Goal: Find specific page/section: Find specific page/section

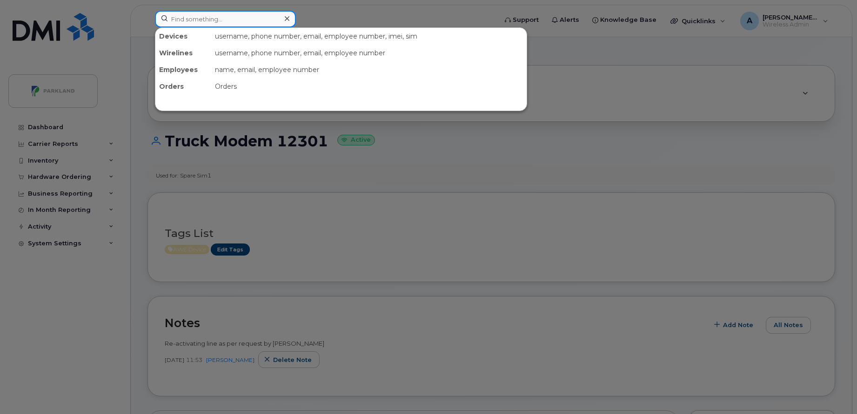
click at [247, 17] on input at bounding box center [225, 19] width 141 height 17
paste input "[PERSON_NAME]"
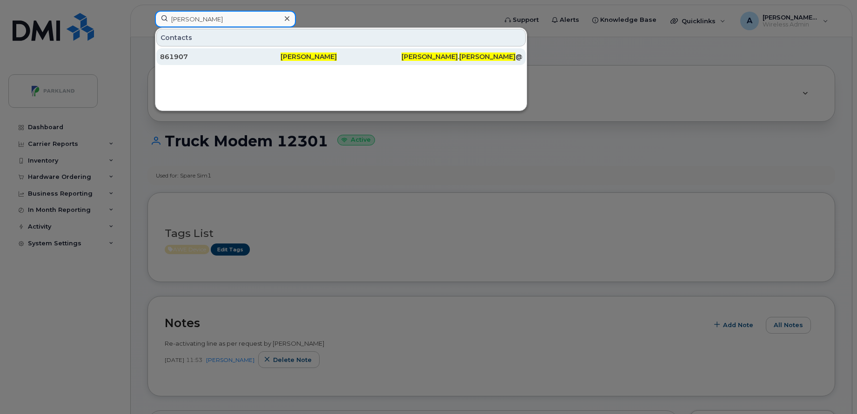
type input "[PERSON_NAME]"
click at [235, 53] on div "861907" at bounding box center [220, 56] width 120 height 9
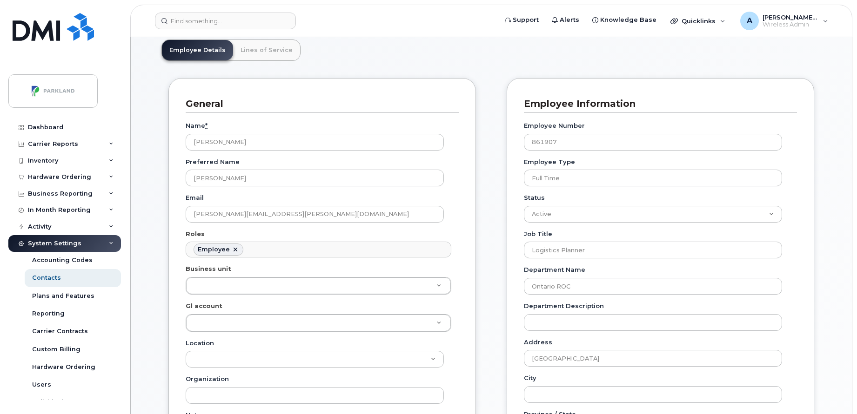
scroll to position [59, 0]
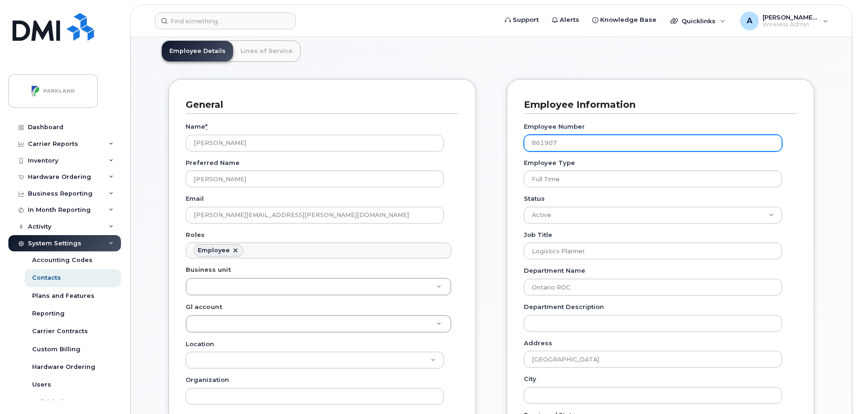
drag, startPoint x: 561, startPoint y: 142, endPoint x: 493, endPoint y: 145, distance: 68.5
click at [493, 145] on div "General Name * [PERSON_NAME] Preferred Name [PERSON_NAME] Email [PERSON_NAME][E…" at bounding box center [491, 399] width 660 height 640
